Goal: Check status: Check status

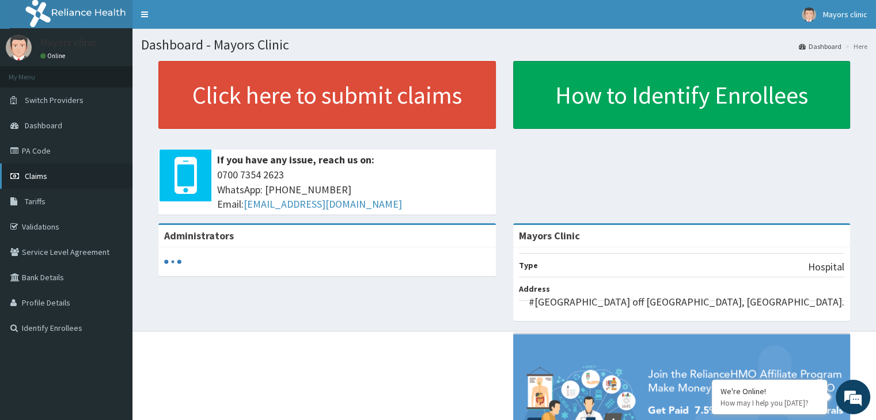
click at [36, 171] on span "Claims" at bounding box center [36, 176] width 22 height 10
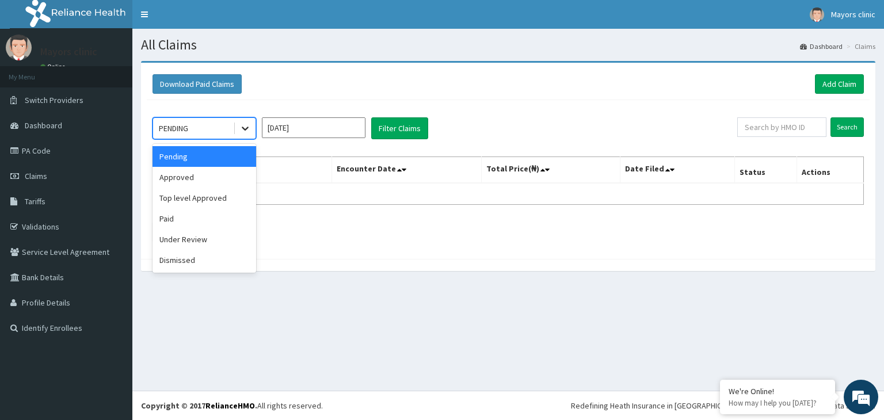
click at [245, 126] on icon at bounding box center [246, 129] width 12 height 12
click at [187, 240] on div "Under Review" at bounding box center [205, 239] width 104 height 21
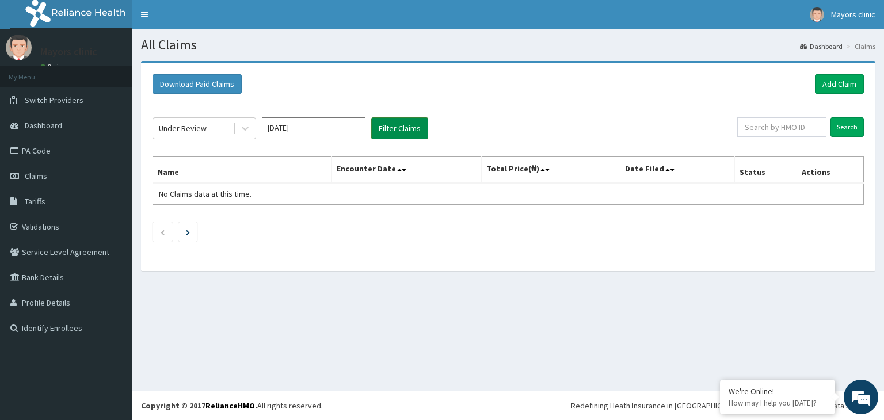
click at [398, 135] on button "Filter Claims" at bounding box center [399, 128] width 57 height 22
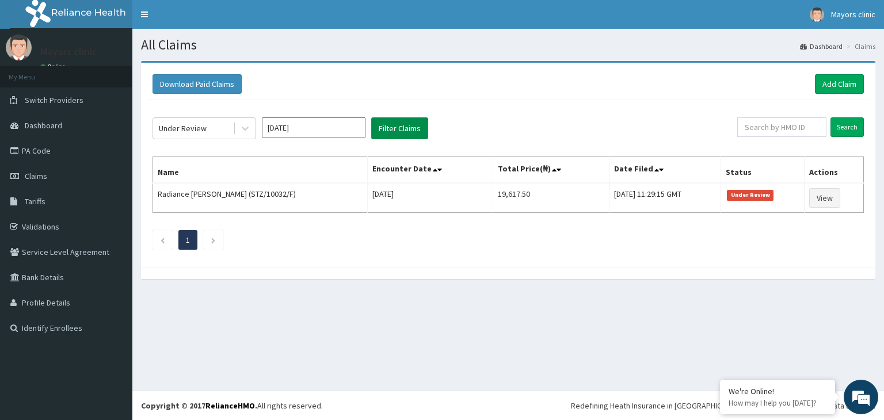
click at [398, 123] on button "Filter Claims" at bounding box center [399, 128] width 57 height 22
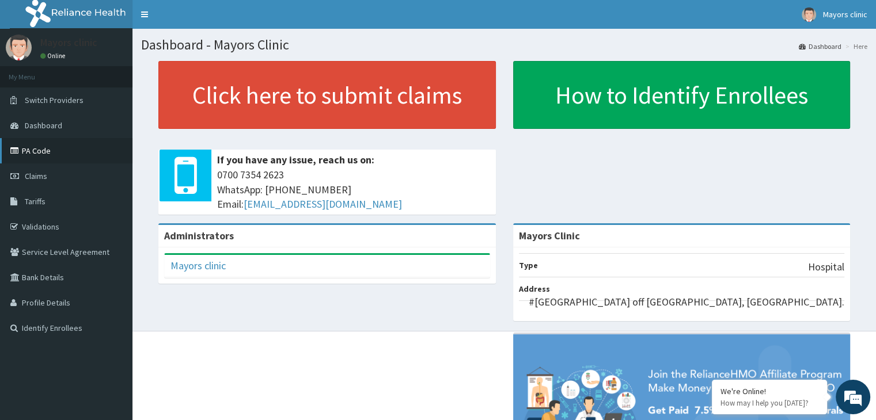
click at [50, 146] on link "PA Code" at bounding box center [66, 150] width 132 height 25
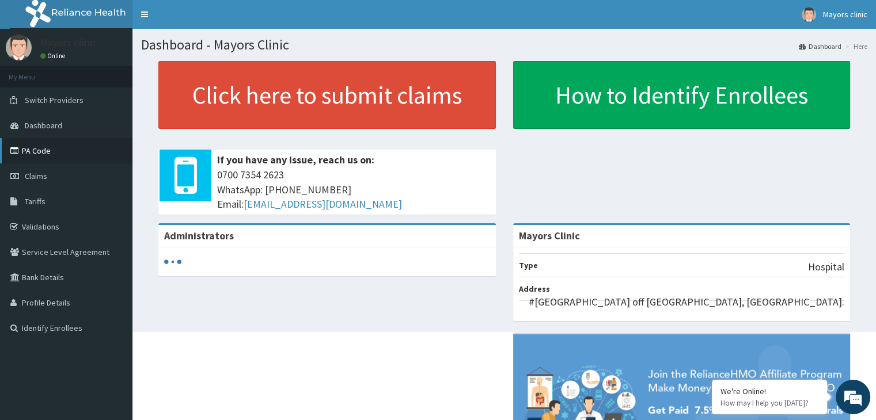
click at [29, 145] on link "PA Code" at bounding box center [66, 150] width 132 height 25
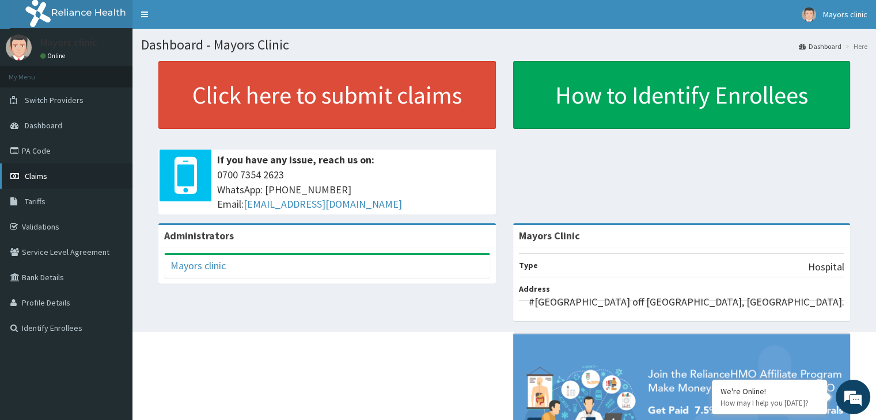
click at [39, 171] on span "Claims" at bounding box center [36, 176] width 22 height 10
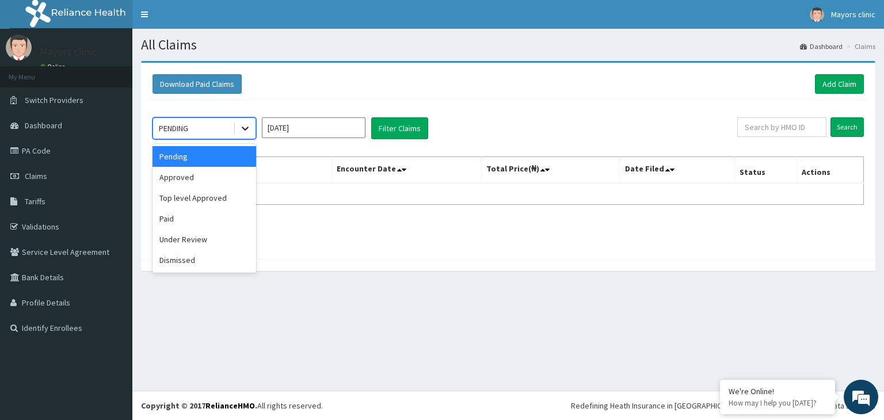
click at [252, 130] on div at bounding box center [245, 128] width 21 height 21
click at [174, 217] on div "Paid" at bounding box center [205, 218] width 104 height 21
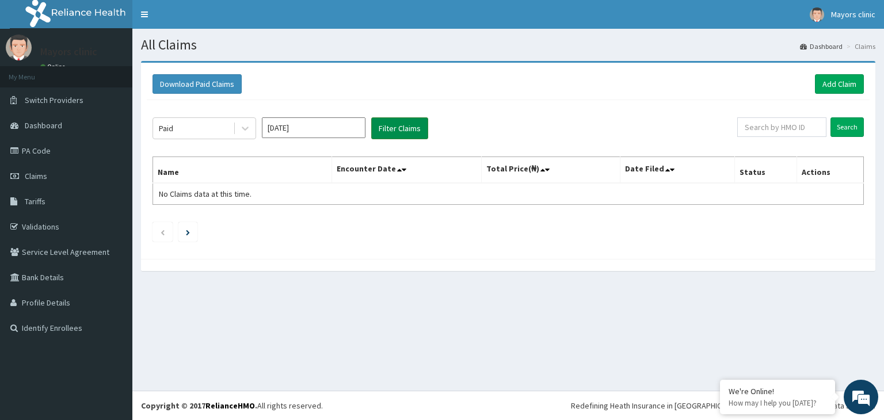
click at [394, 126] on button "Filter Claims" at bounding box center [399, 128] width 57 height 22
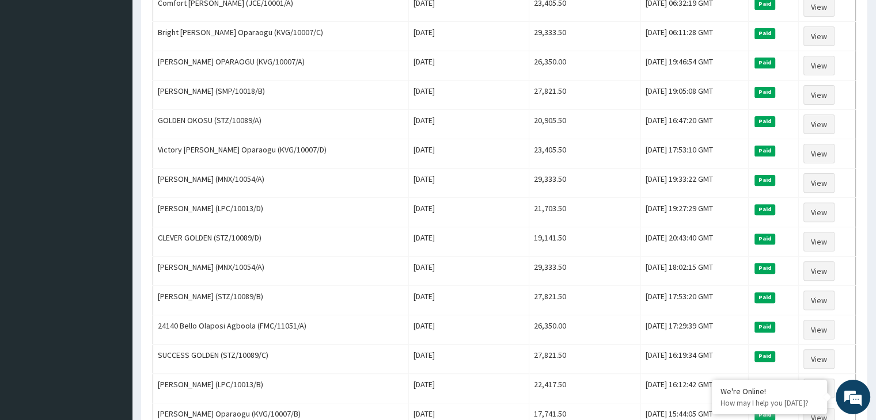
scroll to position [368, 0]
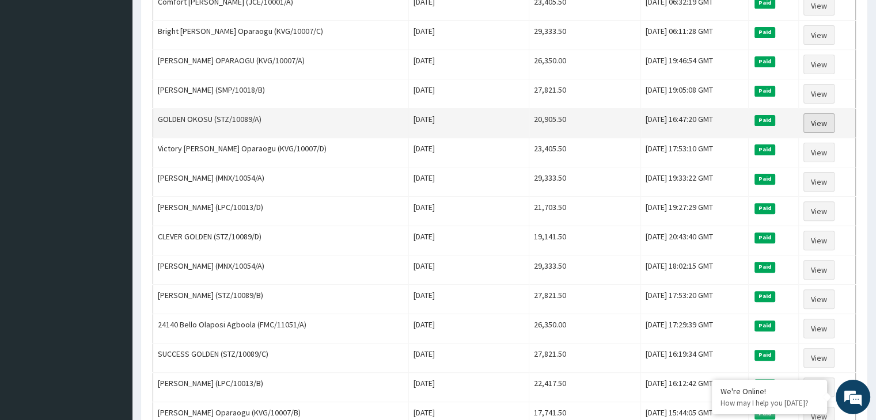
click at [827, 119] on link "View" at bounding box center [818, 123] width 31 height 20
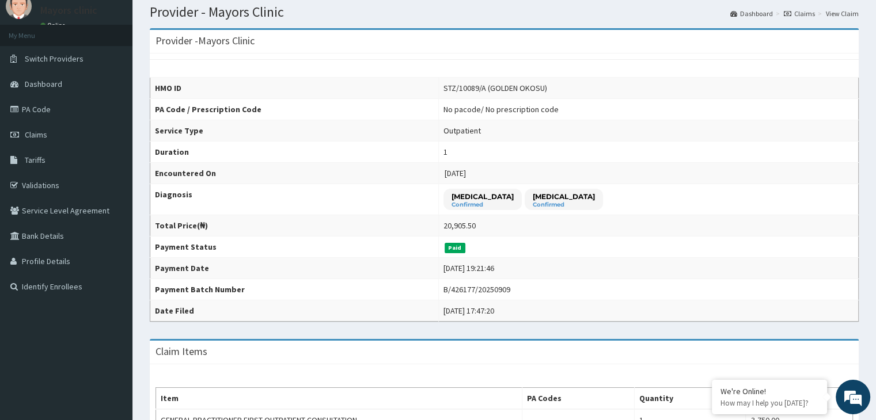
scroll to position [45, 0]
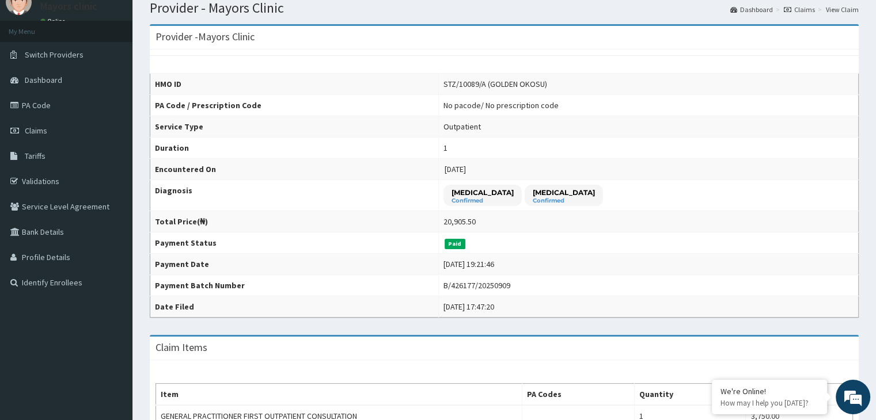
click at [872, 227] on div "Provider - Mayors Clinic HMO ID STZ/10089/A (GOLDEN OKOSU) PA Code / Prescripti…" at bounding box center [503, 386] width 743 height 740
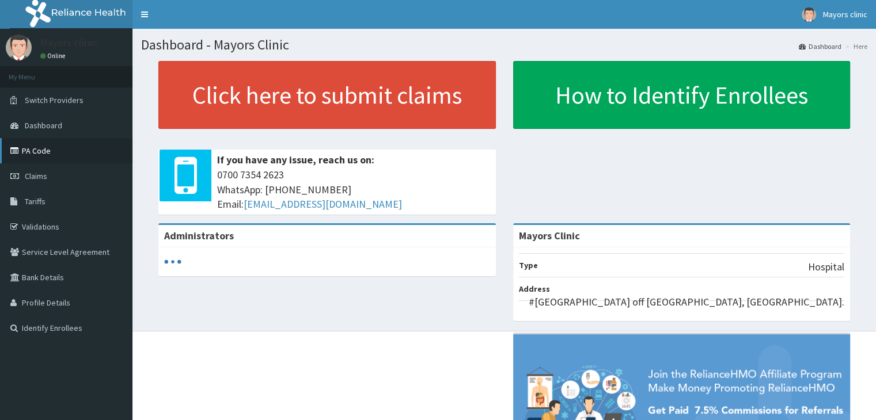
click at [47, 150] on link "PA Code" at bounding box center [66, 150] width 132 height 25
